Goal: Transaction & Acquisition: Obtain resource

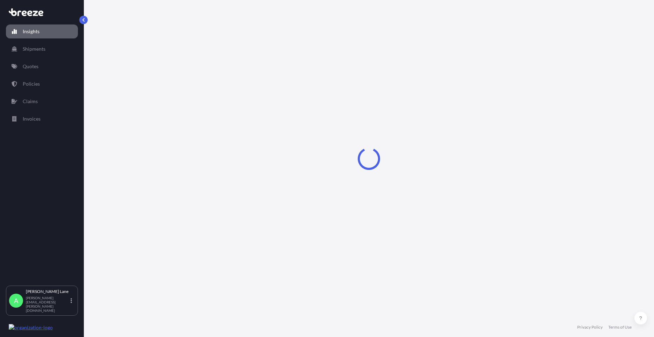
select select "2025"
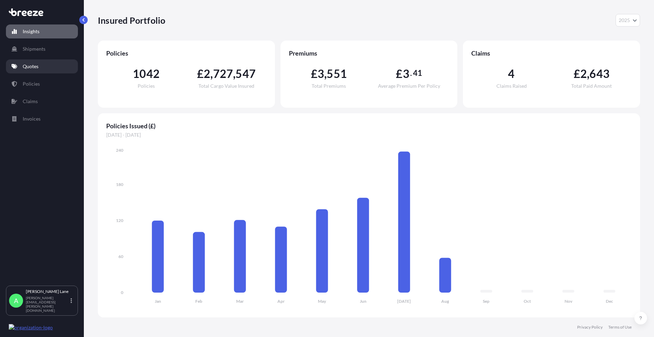
click at [35, 66] on p "Quotes" at bounding box center [31, 66] width 16 height 7
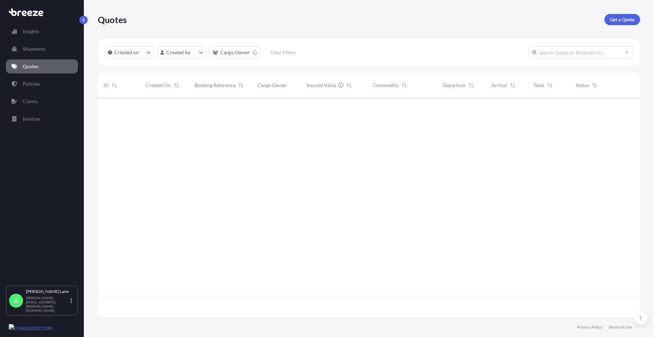
scroll to position [239, 537]
click at [628, 21] on p "Get a Quote" at bounding box center [622, 19] width 24 height 7
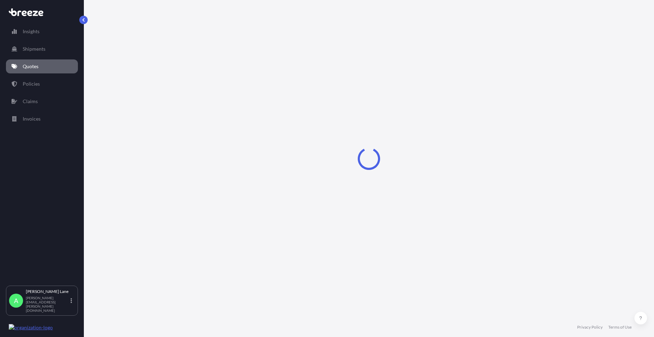
select select "Road"
select select "1"
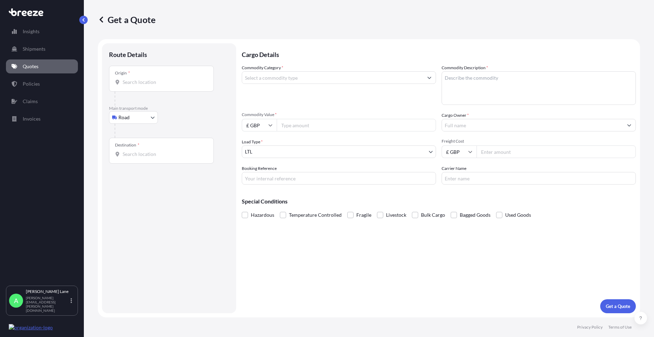
click at [182, 78] on div "Origin *" at bounding box center [161, 79] width 105 height 26
click at [182, 79] on input "Origin *" at bounding box center [164, 82] width 82 height 7
click at [144, 121] on body "0 options available. Insights Shipments Quotes Policies Claims Invoices A [PERS…" at bounding box center [327, 168] width 654 height 337
click at [139, 142] on div "Air" at bounding box center [133, 148] width 43 height 13
select select "Air"
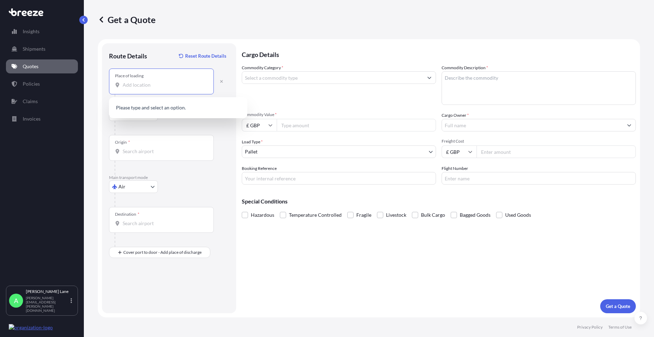
click at [156, 88] on input "Place of loading" at bounding box center [164, 84] width 82 height 7
type input "[STREET_ADDRESS]"
click at [145, 152] on input "Origin *" at bounding box center [164, 151] width 82 height 7
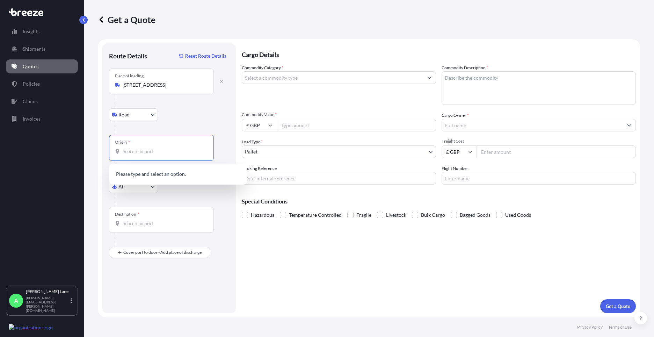
type input "H"
click at [151, 178] on span "GBLHR - Heathrow Apt/[GEOGRAPHIC_DATA], [GEOGRAPHIC_DATA]" at bounding box center [187, 176] width 109 height 14
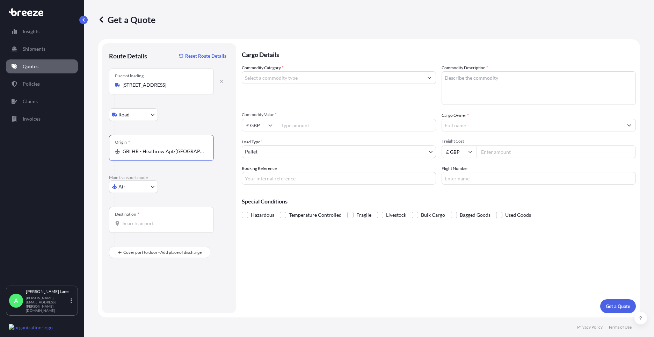
type input "GBLHR - Heathrow Apt/[GEOGRAPHIC_DATA], [GEOGRAPHIC_DATA]"
click at [150, 224] on input "Destination *" at bounding box center [164, 223] width 82 height 7
paste input "MOORSEVILLE"
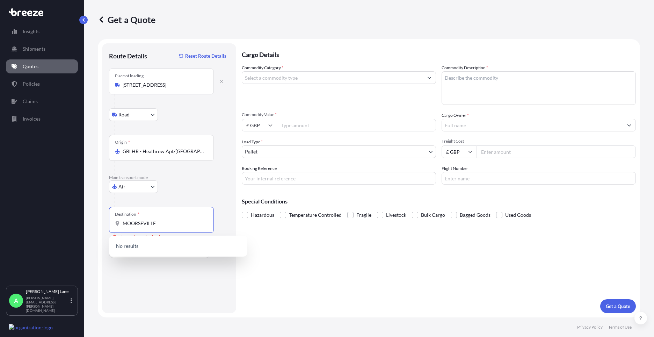
drag, startPoint x: 167, startPoint y: 224, endPoint x: 118, endPoint y: 226, distance: 49.3
click at [118, 226] on div "MOORSEVILLE" at bounding box center [161, 223] width 93 height 7
drag, startPoint x: 166, startPoint y: 226, endPoint x: 110, endPoint y: 224, distance: 55.6
click at [110, 224] on div "Destination * [US_STATE]" at bounding box center [161, 220] width 105 height 26
type input "USCCR - [GEOGRAPHIC_DATA], [GEOGRAPHIC_DATA]"
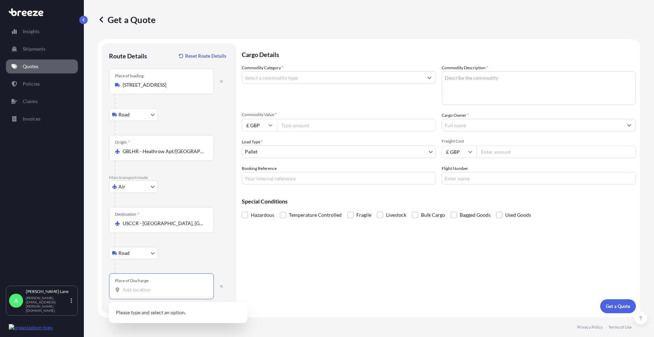
paste input "MOORSEVILLE"
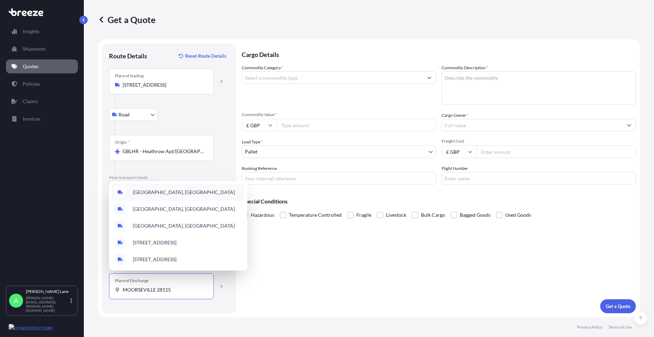
click at [186, 189] on span "[GEOGRAPHIC_DATA], [GEOGRAPHIC_DATA]" at bounding box center [184, 192] width 102 height 7
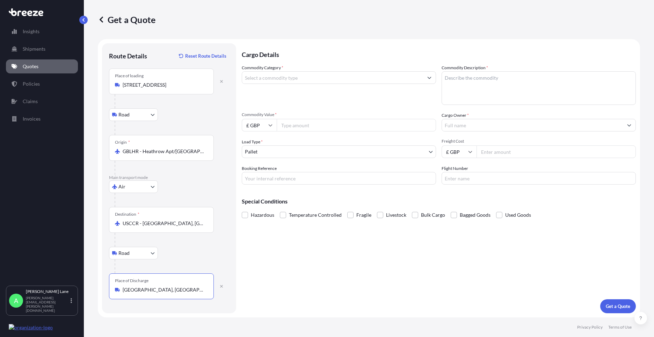
type input "[GEOGRAPHIC_DATA], [GEOGRAPHIC_DATA]"
click at [288, 80] on input "Commodity Category *" at bounding box center [332, 77] width 181 height 13
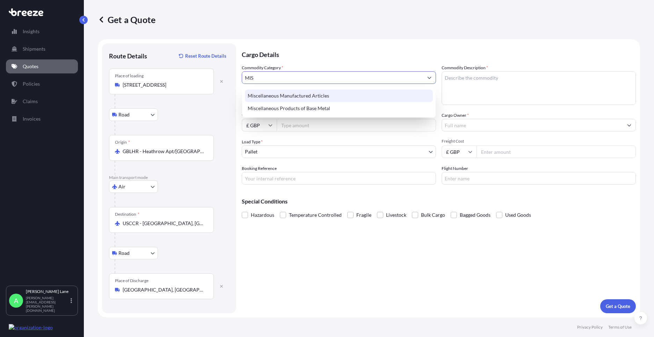
click at [289, 91] on div "Miscellaneous Manufactured Articles" at bounding box center [339, 95] width 188 height 13
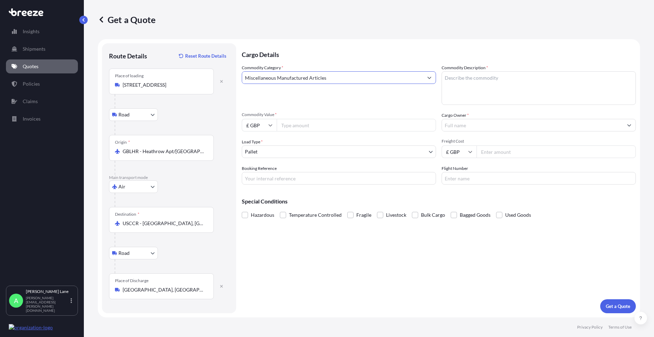
type input "Miscellaneous Manufactured Articles"
click at [295, 130] on input "Commodity Value *" at bounding box center [356, 125] width 159 height 13
type input "464.75"
click at [273, 154] on body "Insights Shipments Quotes Policies Claims Invoices A [PERSON_NAME] [PERSON_NAME…" at bounding box center [327, 168] width 654 height 337
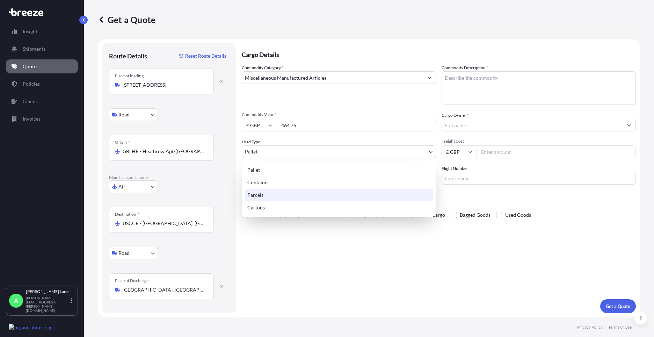
click at [263, 195] on div "Parcels" at bounding box center [339, 195] width 189 height 13
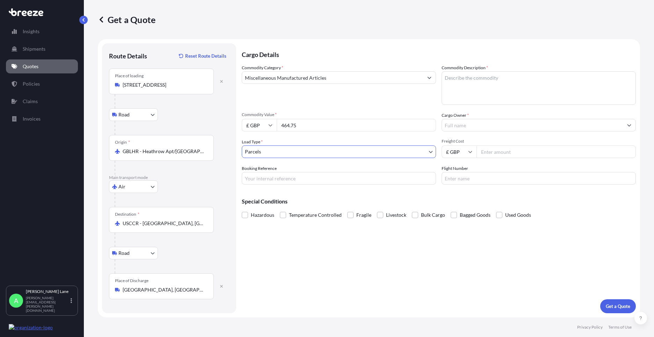
drag, startPoint x: 275, startPoint y: 175, endPoint x: 275, endPoint y: 181, distance: 5.9
click at [275, 175] on input "Booking Reference" at bounding box center [339, 178] width 194 height 13
paste input "1887926"
type input "1887926"
click at [450, 97] on textarea "Commodity Description *" at bounding box center [539, 88] width 194 height 34
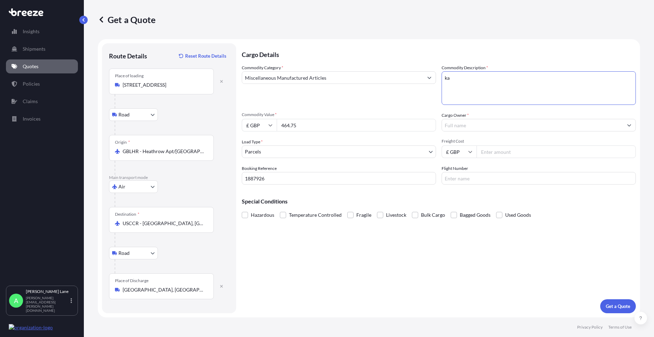
type textarea "k"
type textarea "GO KART PARTS"
click at [461, 128] on input "Cargo Owner *" at bounding box center [532, 125] width 181 height 13
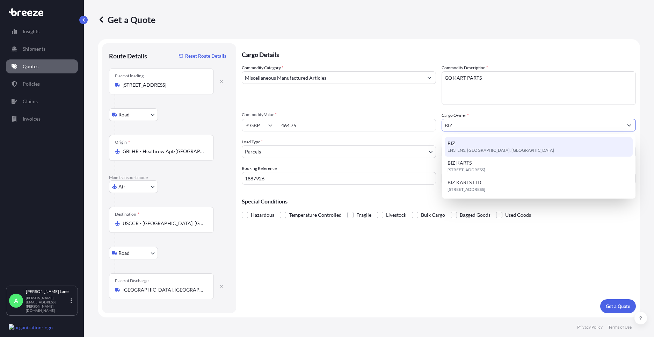
click at [469, 149] on span "EN3, EN3, [GEOGRAPHIC_DATA], [GEOGRAPHIC_DATA]" at bounding box center [501, 150] width 107 height 7
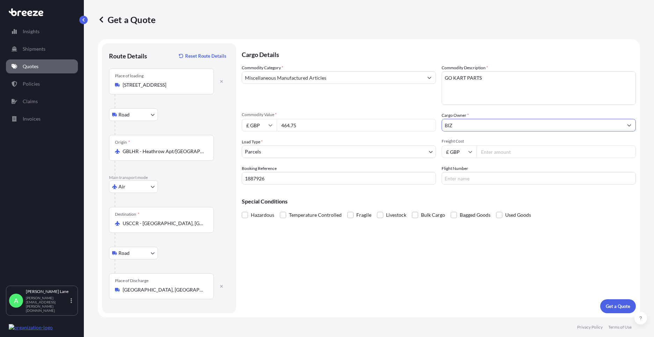
type input "BIZ"
click at [487, 150] on input "Freight Cost" at bounding box center [556, 151] width 159 height 13
type input "268.48"
click at [461, 180] on input "Flight Number" at bounding box center [539, 178] width 194 height 13
type input "UPS"
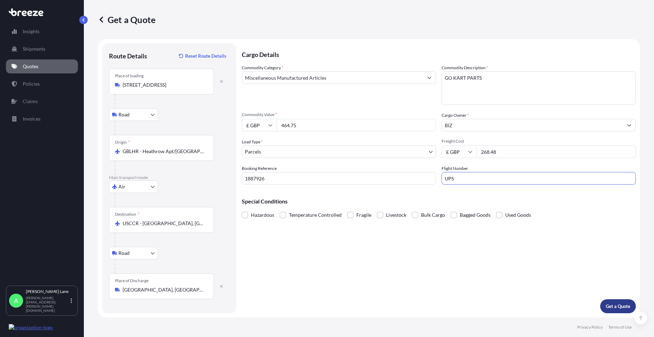
click at [624, 310] on button "Get a Quote" at bounding box center [618, 306] width 36 height 14
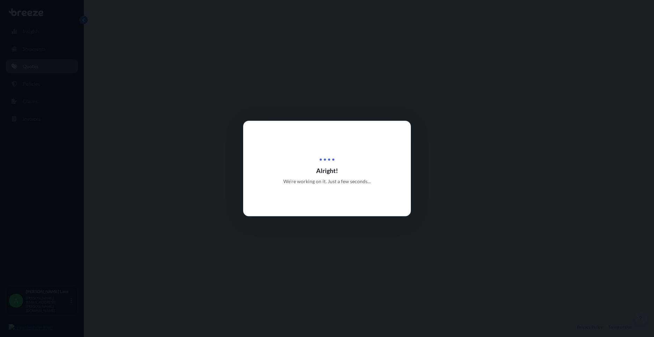
select select "Road"
select select "Air"
select select "Road"
select select "3"
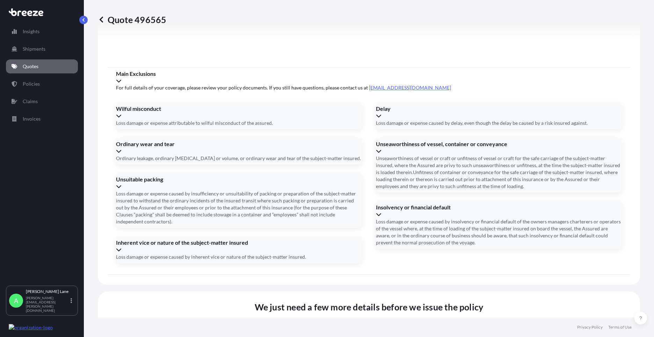
scroll to position [911, 0]
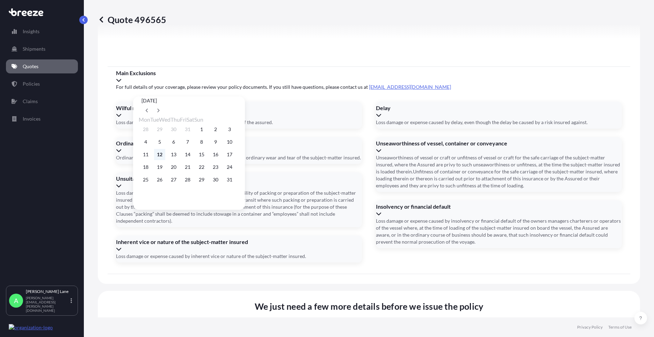
click at [161, 157] on button "12" at bounding box center [159, 154] width 11 height 11
type input "[DATE]"
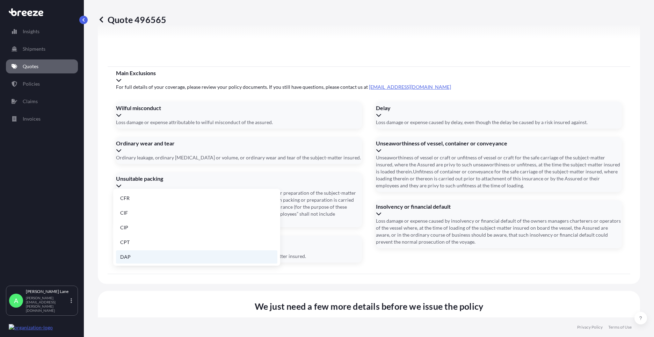
click at [144, 256] on li "DAP" at bounding box center [196, 256] width 161 height 13
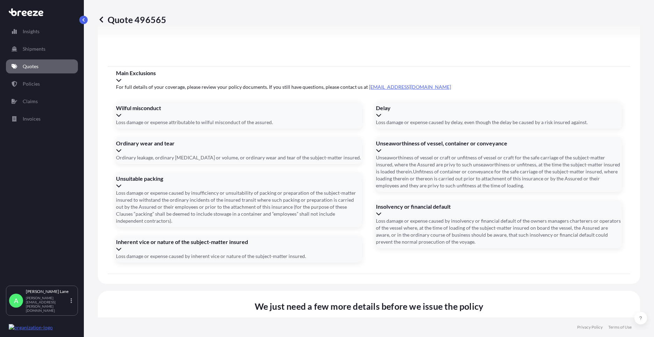
paste input "1ZW074F30420005709"
type input "1ZW074F30420005709"
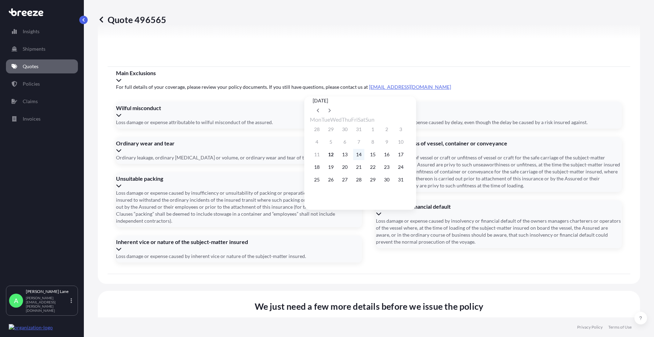
click at [364, 156] on button "14" at bounding box center [358, 154] width 11 height 11
type input "[DATE]"
